Goal: Task Accomplishment & Management: Use online tool/utility

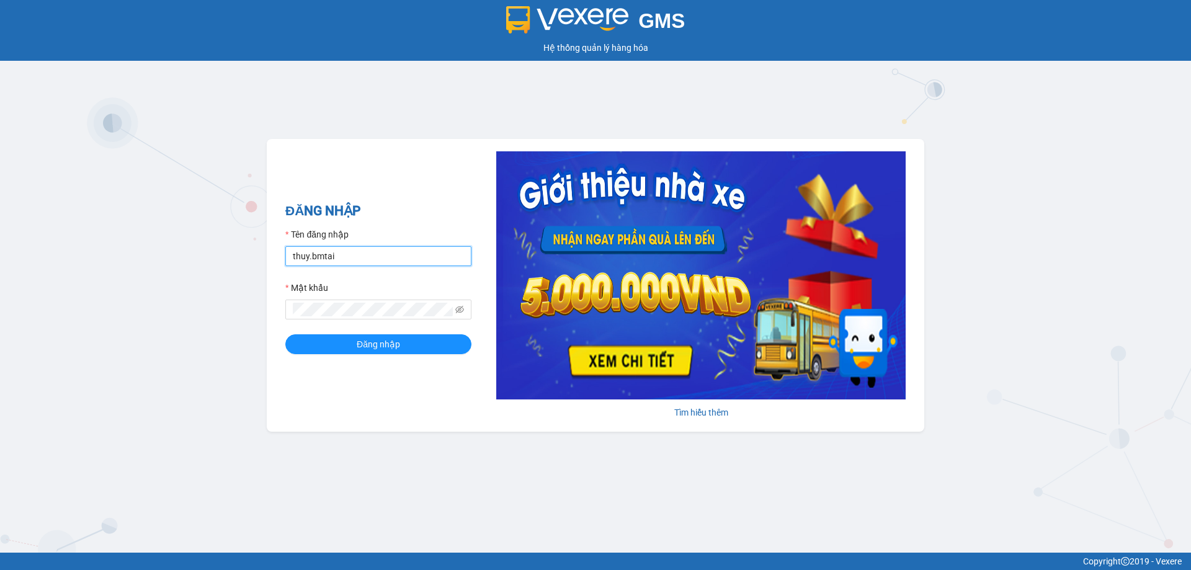
click at [391, 256] on input "thuy.bmtai" at bounding box center [378, 256] width 186 height 20
type input "hoangvinh.bmtai"
click at [394, 345] on span "Đăng nhập" at bounding box center [378, 344] width 43 height 14
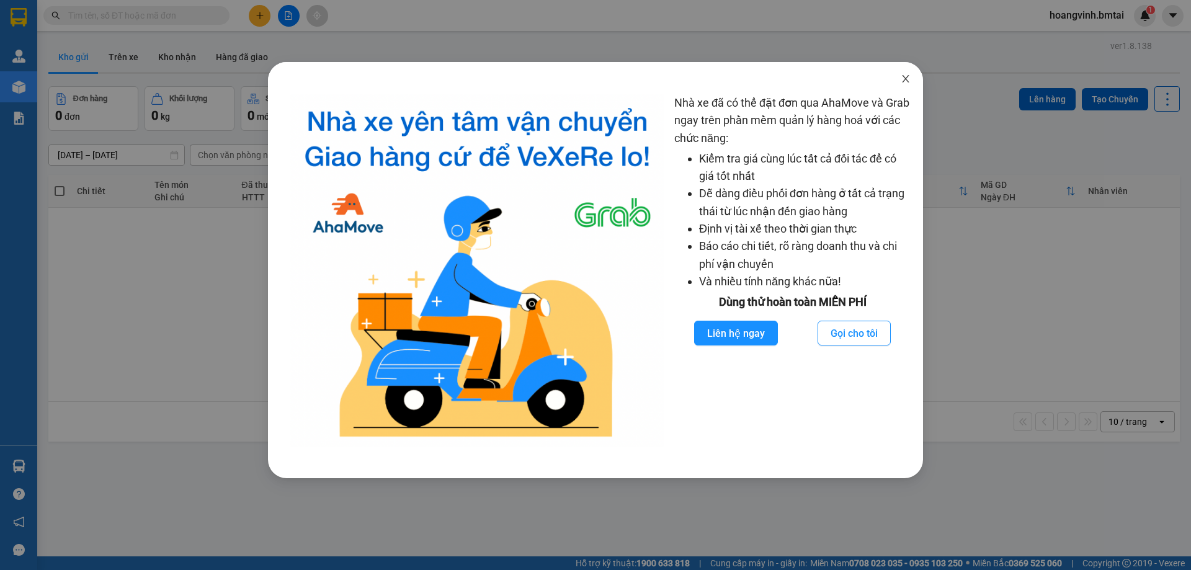
click at [904, 75] on icon "close" at bounding box center [906, 79] width 10 height 10
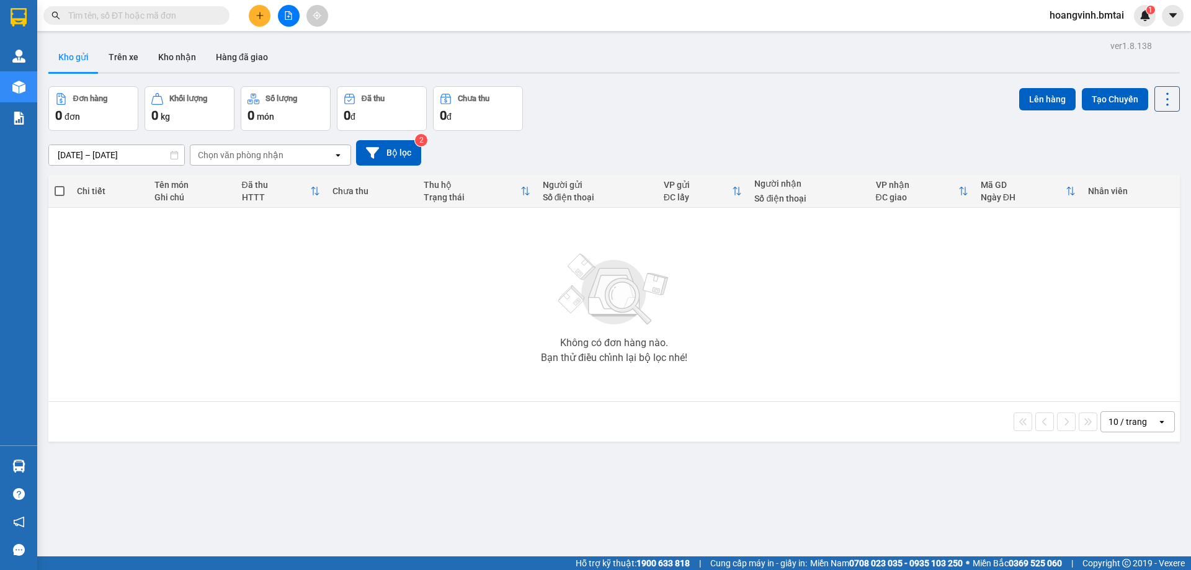
click at [262, 23] on button at bounding box center [260, 16] width 22 height 22
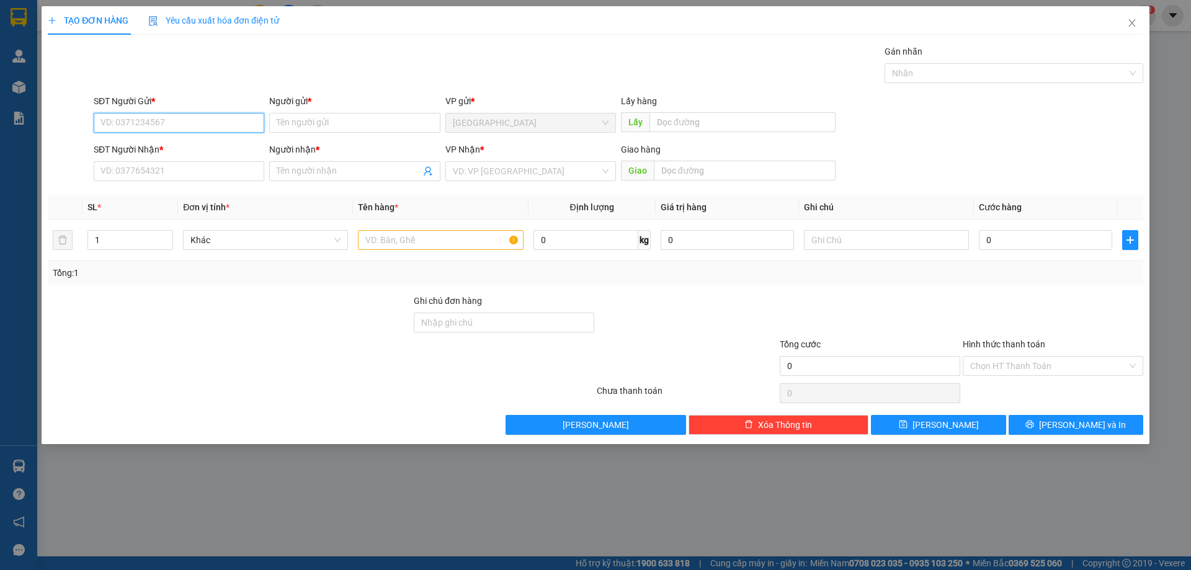
click at [147, 127] on input "SĐT Người Gửi *" at bounding box center [179, 123] width 171 height 20
type input "0919727834"
click at [347, 118] on input "Người gửi *" at bounding box center [354, 123] width 171 height 20
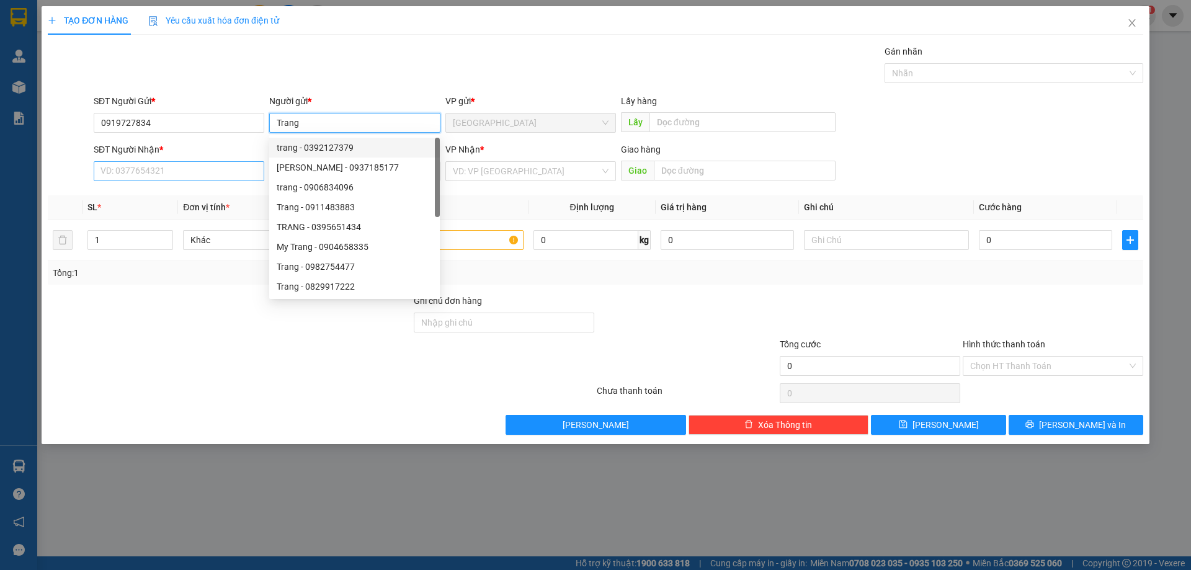
type input "Trang"
click at [172, 175] on input "SĐT Người Nhận *" at bounding box center [179, 171] width 171 height 20
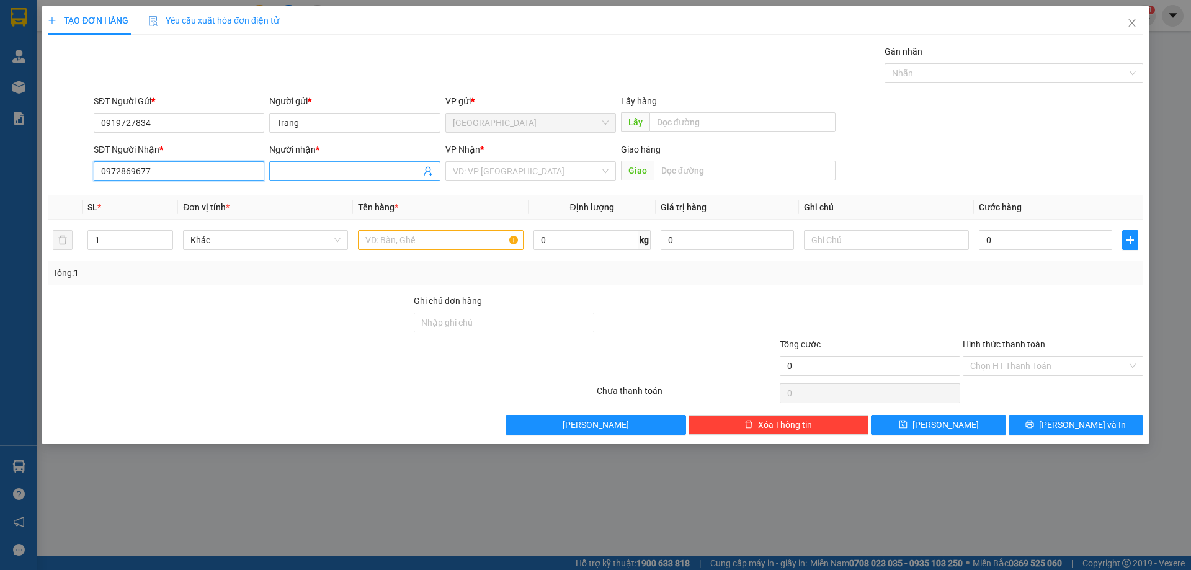
type input "0972869677"
click at [298, 169] on input "Người nhận *" at bounding box center [348, 171] width 143 height 14
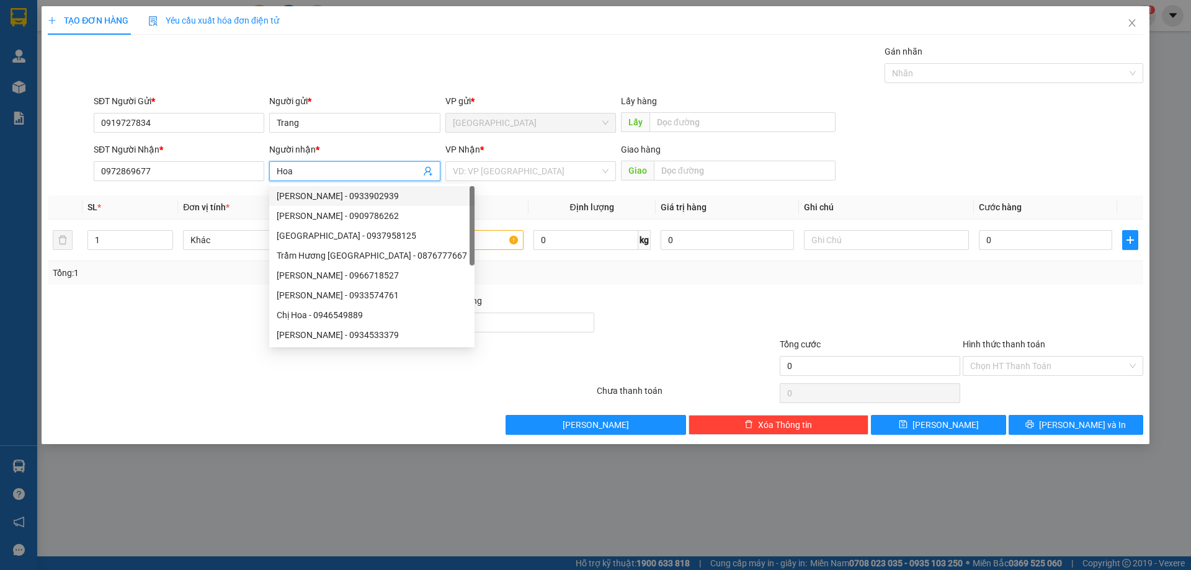
type input "Hoa"
click at [512, 201] on div "Transit Pickup Surcharge Ids Transit Deliver Surcharge Ids Transit Deliver Surc…" at bounding box center [595, 240] width 1095 height 390
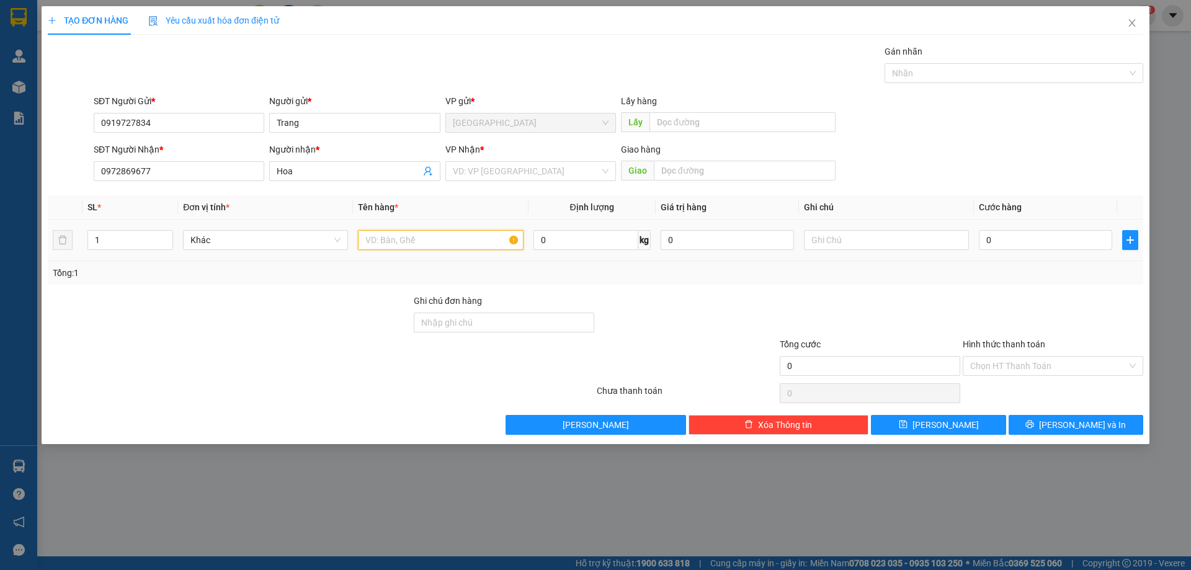
click at [426, 244] on input "text" at bounding box center [440, 240] width 165 height 20
type input "Thùng xốp"
click at [1021, 242] on input "0" at bounding box center [1045, 240] width 133 height 20
type input "005"
type input "5"
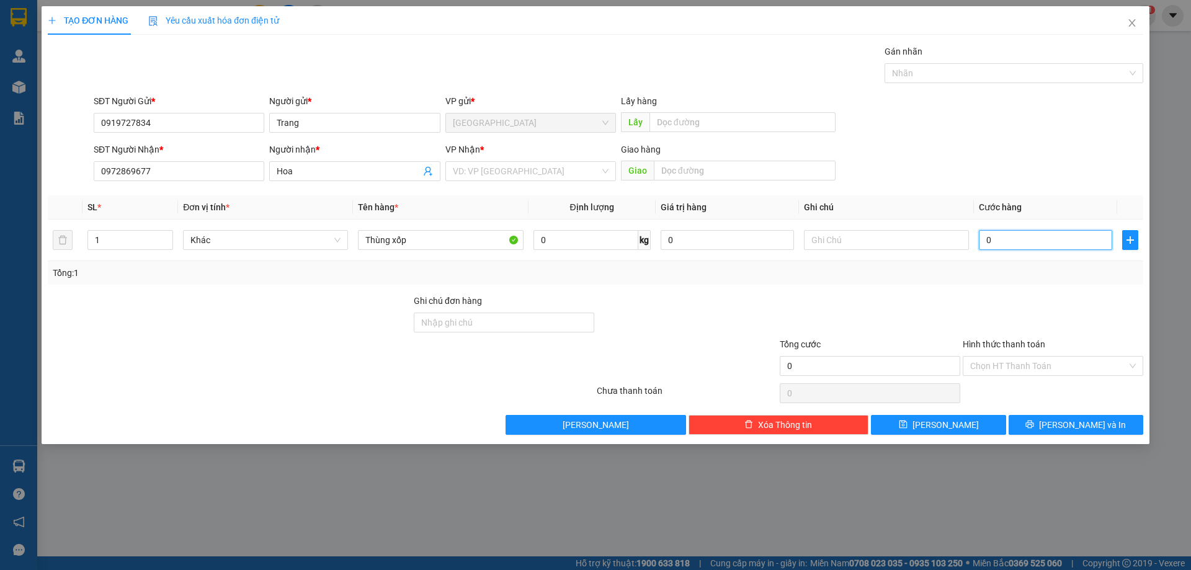
type input "5"
type input "0.050"
type input "50"
click at [952, 305] on div at bounding box center [869, 315] width 183 height 43
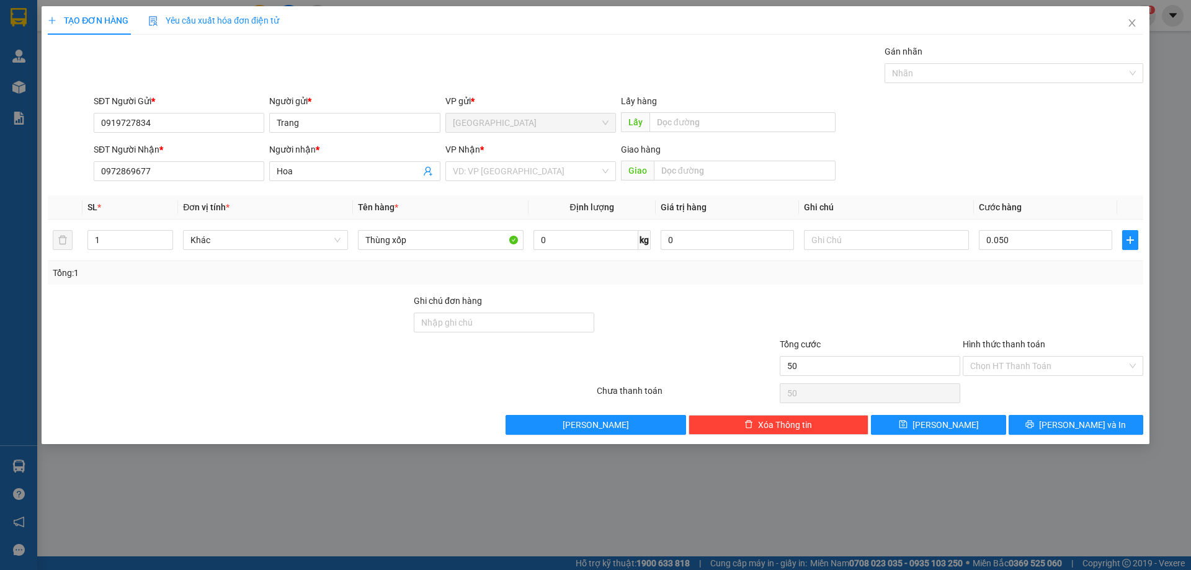
type input "50.000"
click at [1021, 369] on input "Hình thức thanh toán" at bounding box center [1048, 366] width 157 height 19
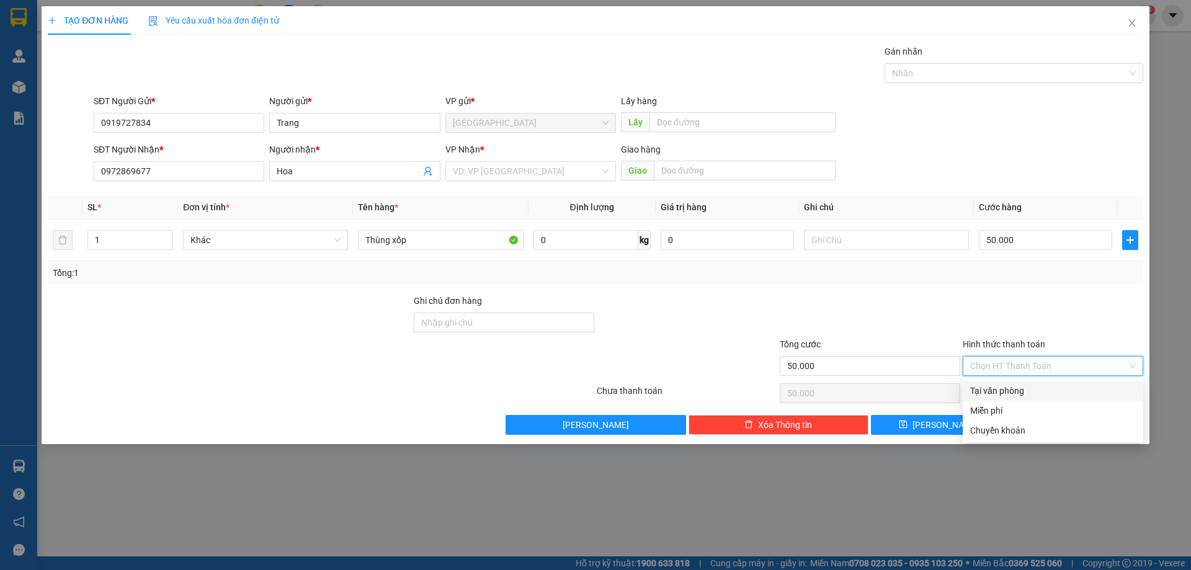
click at [1009, 394] on div "Tại văn phòng" at bounding box center [1053, 391] width 166 height 14
type input "0"
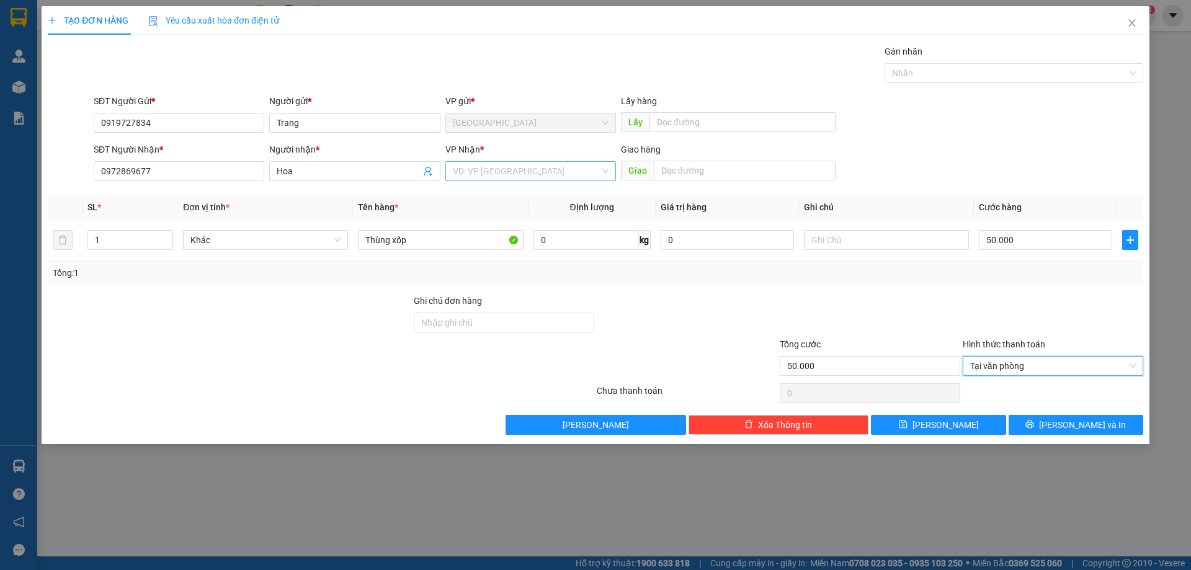
click at [493, 172] on input "search" at bounding box center [526, 171] width 147 height 19
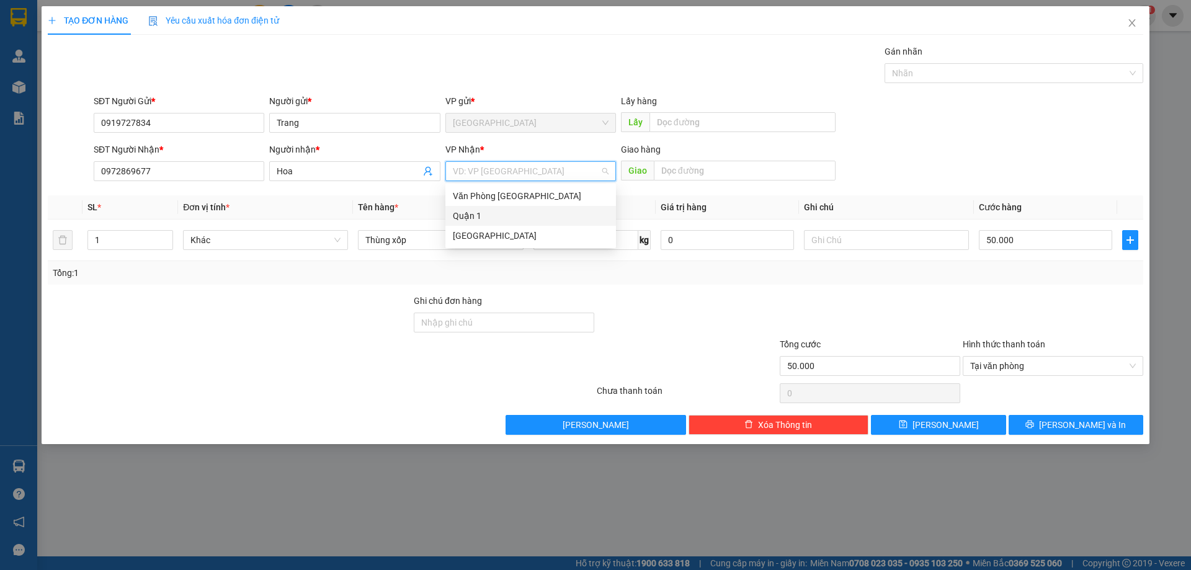
click at [498, 217] on div "Quận 1" at bounding box center [531, 216] width 156 height 14
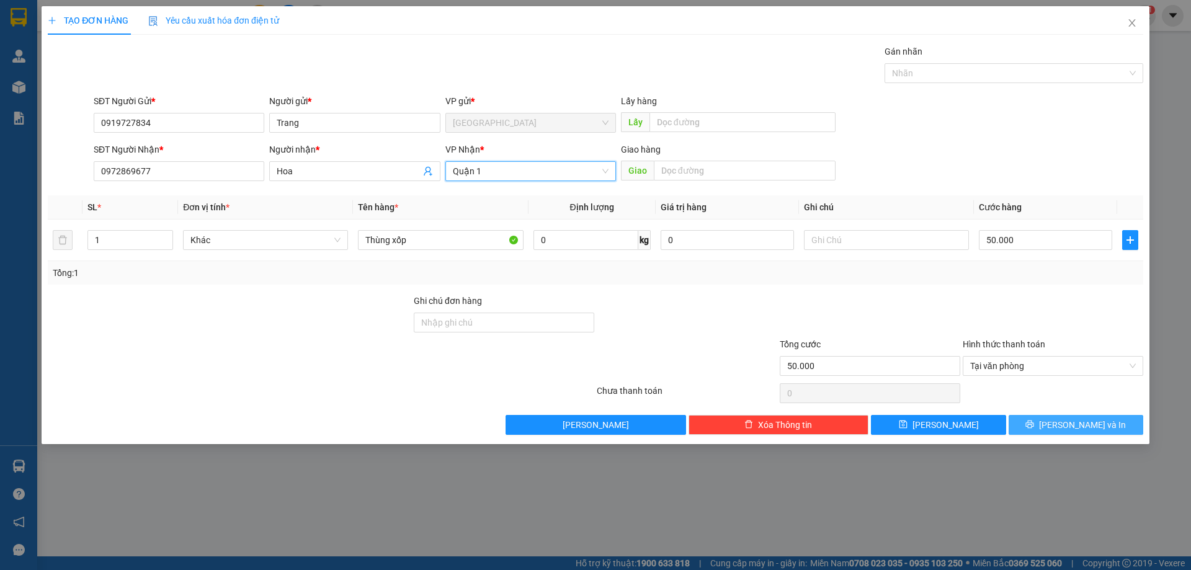
click at [1068, 427] on span "[PERSON_NAME] và In" at bounding box center [1082, 425] width 87 height 14
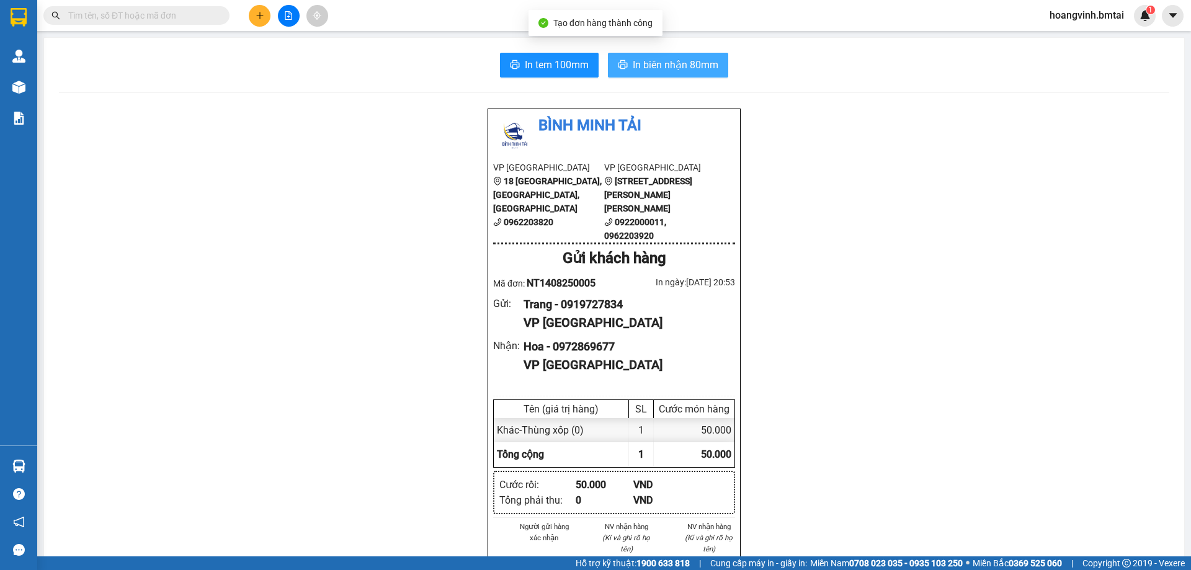
click at [654, 64] on span "In biên nhận 80mm" at bounding box center [676, 65] width 86 height 16
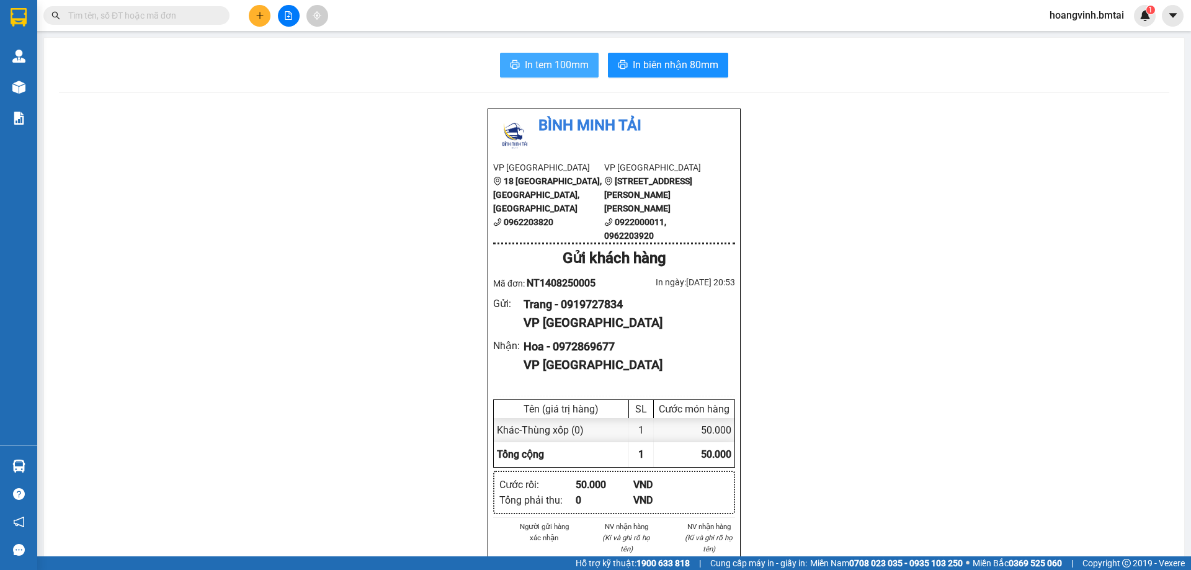
click at [528, 62] on span "In tem 100mm" at bounding box center [557, 65] width 64 height 16
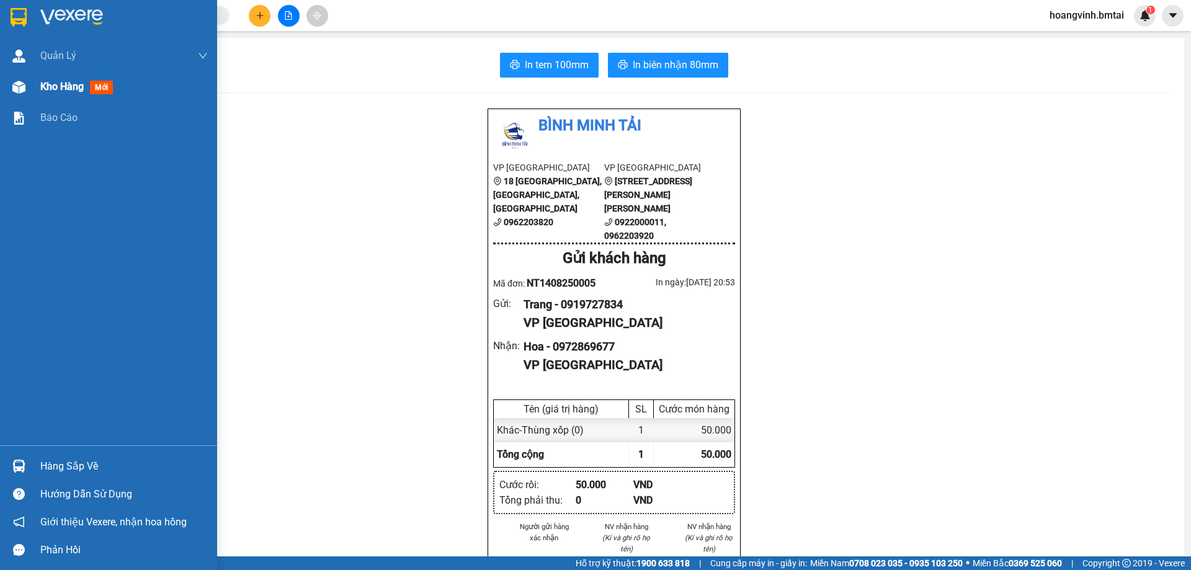
click at [40, 87] on div "Kho hàng mới" at bounding box center [108, 86] width 217 height 31
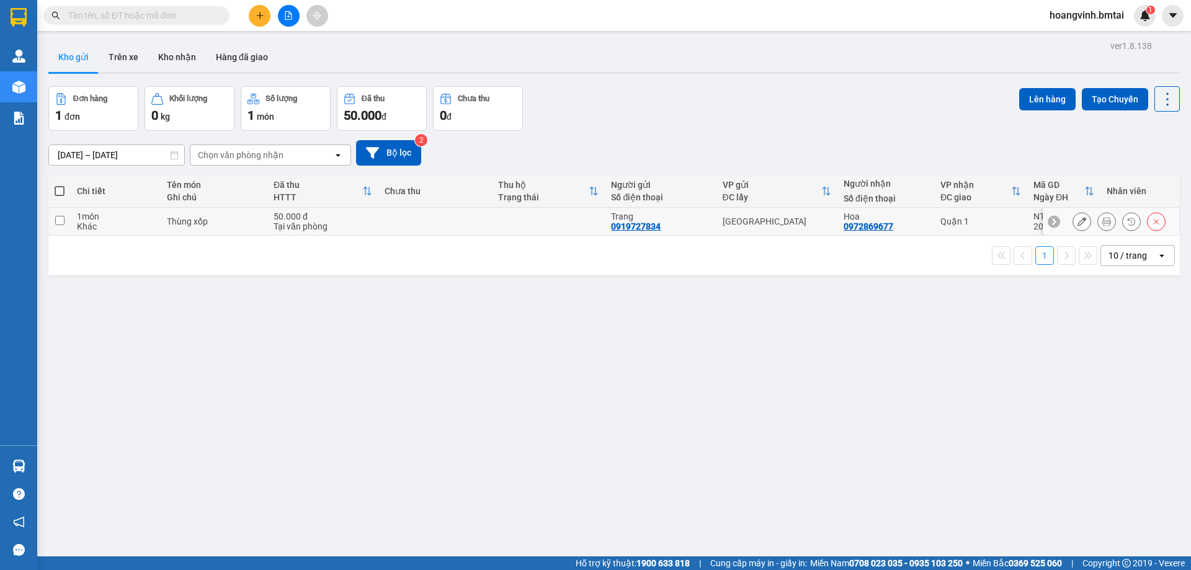
click at [247, 224] on div "Thùng xốp" at bounding box center [214, 221] width 94 height 10
checkbox input "true"
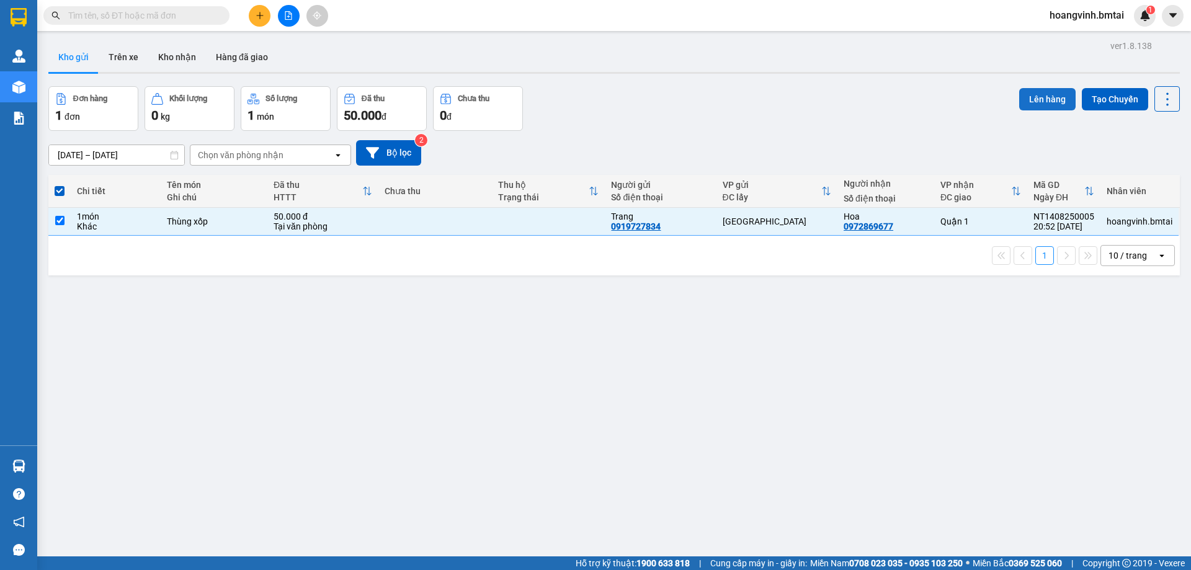
click at [1046, 104] on button "Lên hàng" at bounding box center [1047, 99] width 56 height 22
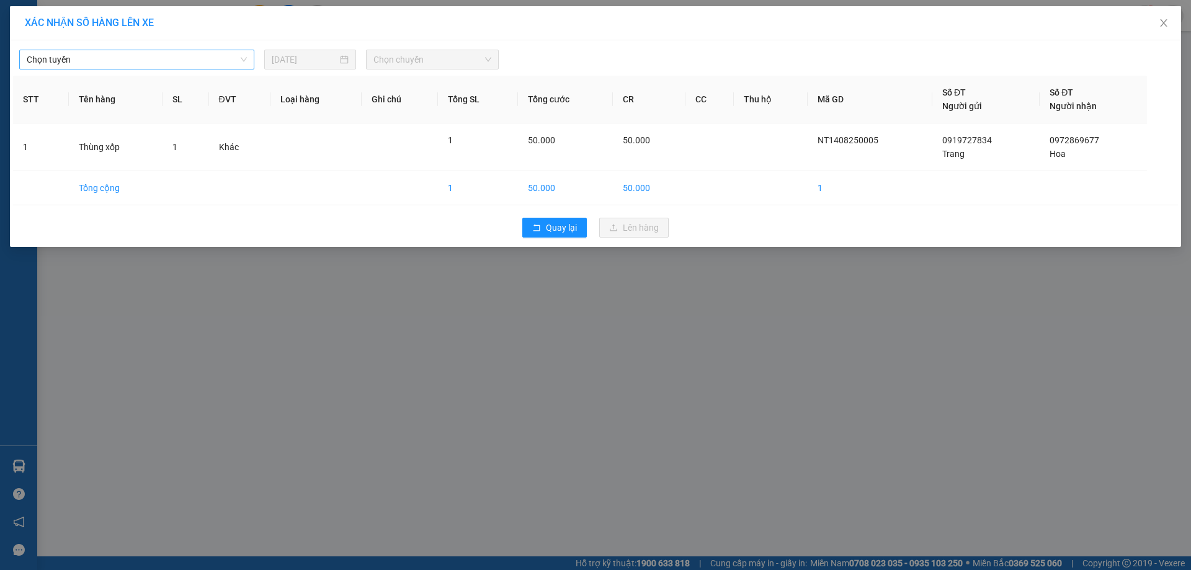
click at [147, 62] on span "Chọn tuyến" at bounding box center [137, 59] width 220 height 19
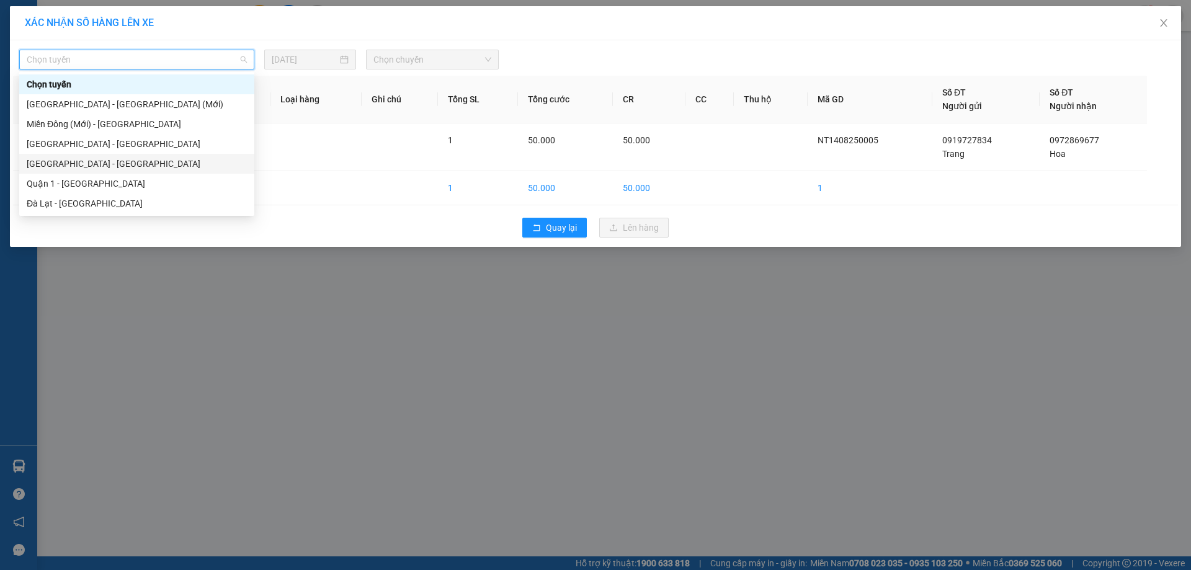
click at [104, 167] on div "[GEOGRAPHIC_DATA] - [GEOGRAPHIC_DATA]" at bounding box center [137, 164] width 220 height 14
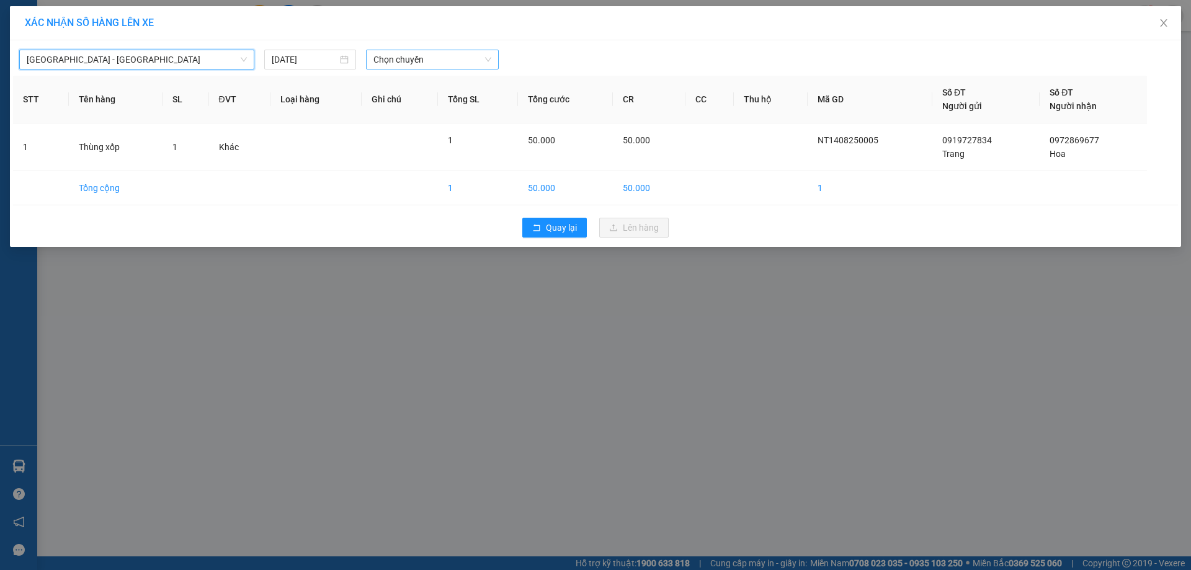
click at [468, 60] on span "Chọn chuyến" at bounding box center [432, 59] width 118 height 19
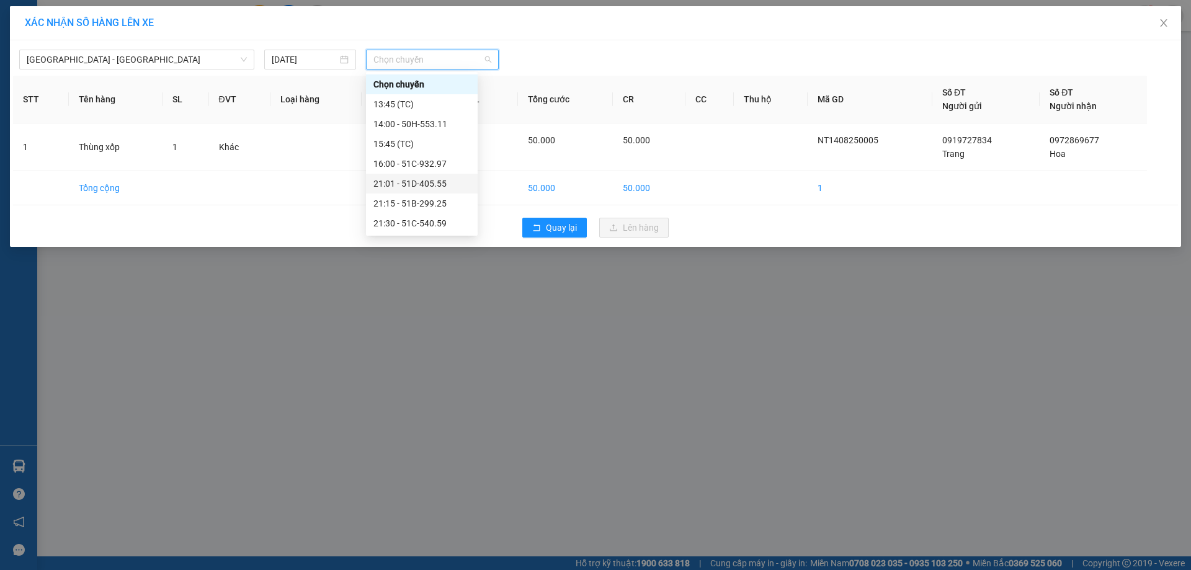
click at [436, 184] on div "21:01 - 51D-405.55" at bounding box center [421, 184] width 97 height 14
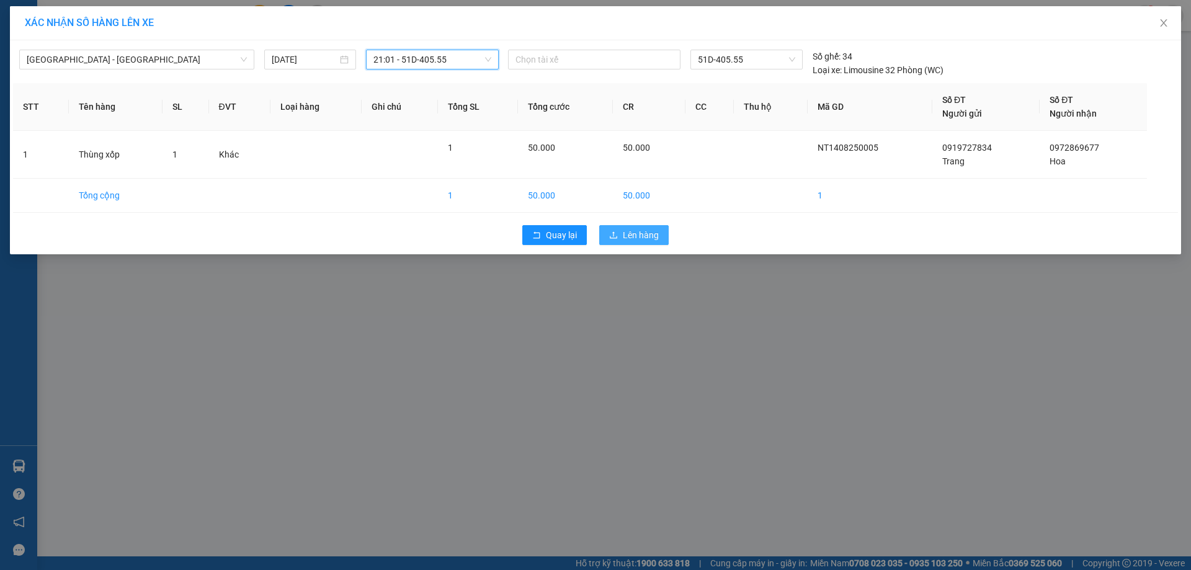
click at [629, 237] on span "Lên hàng" at bounding box center [641, 235] width 36 height 14
